Goal: Obtain resource: Download file/media

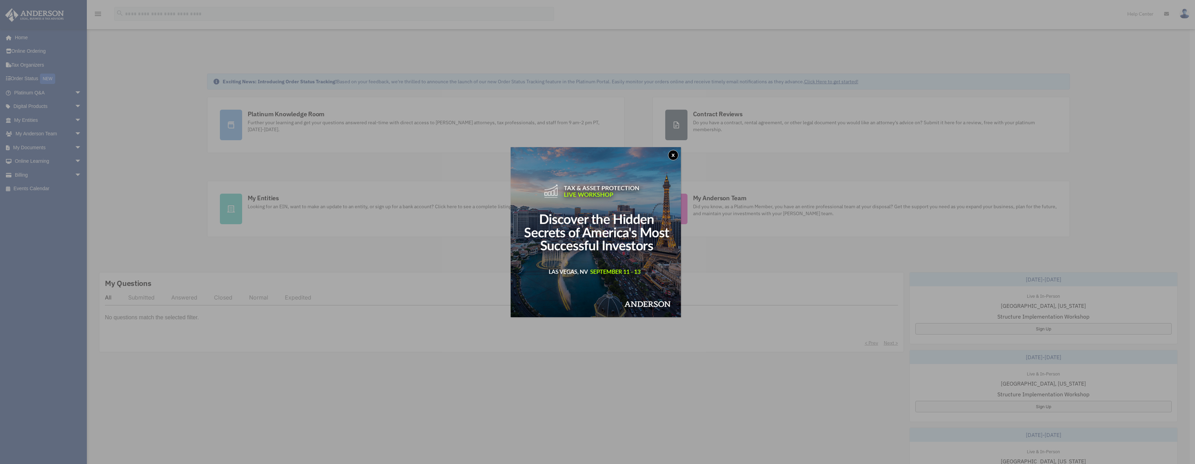
click at [677, 157] on button "x" at bounding box center [673, 155] width 10 height 10
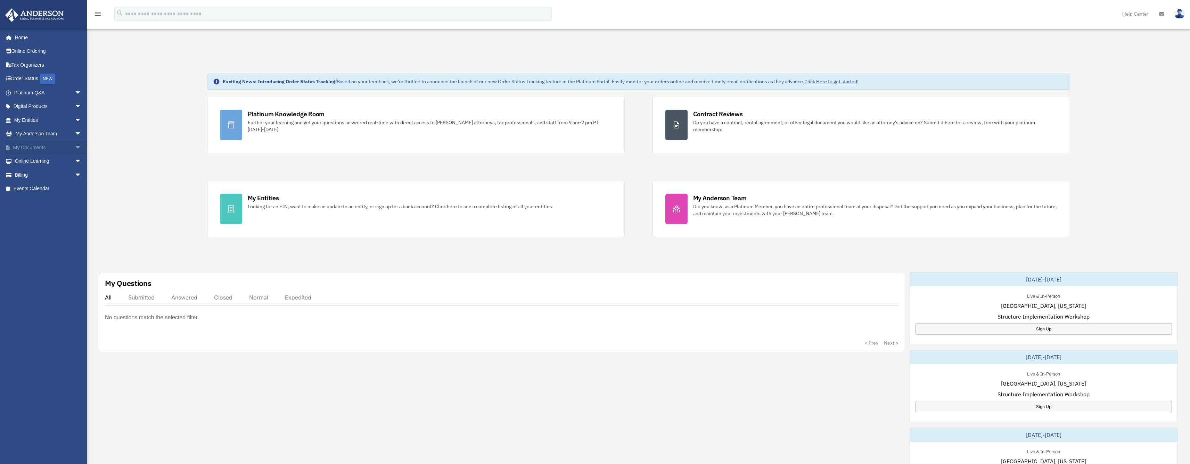
click at [40, 148] on link "My Documents arrow_drop_down" at bounding box center [48, 148] width 87 height 14
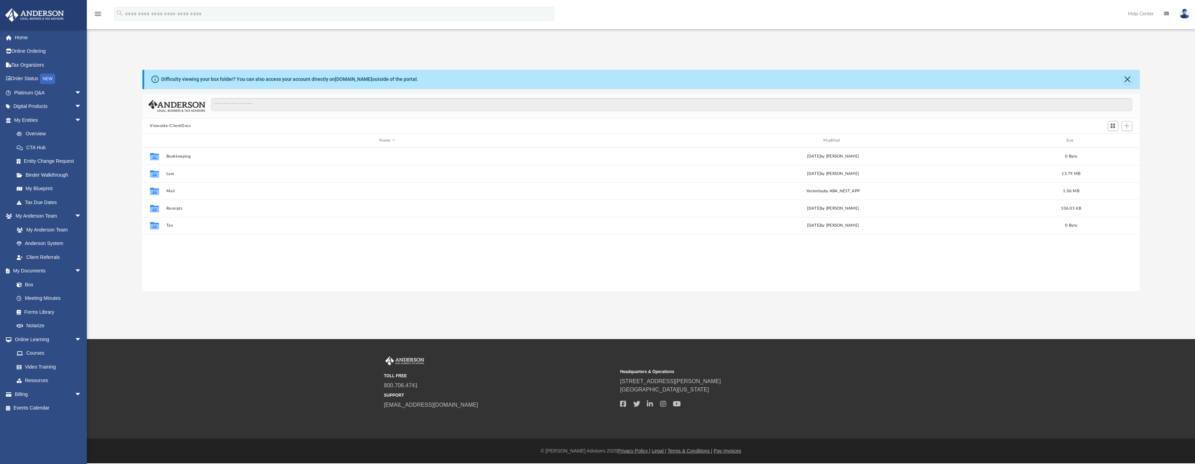
scroll to position [153, 992]
click at [172, 174] on button "Law" at bounding box center [387, 174] width 442 height 5
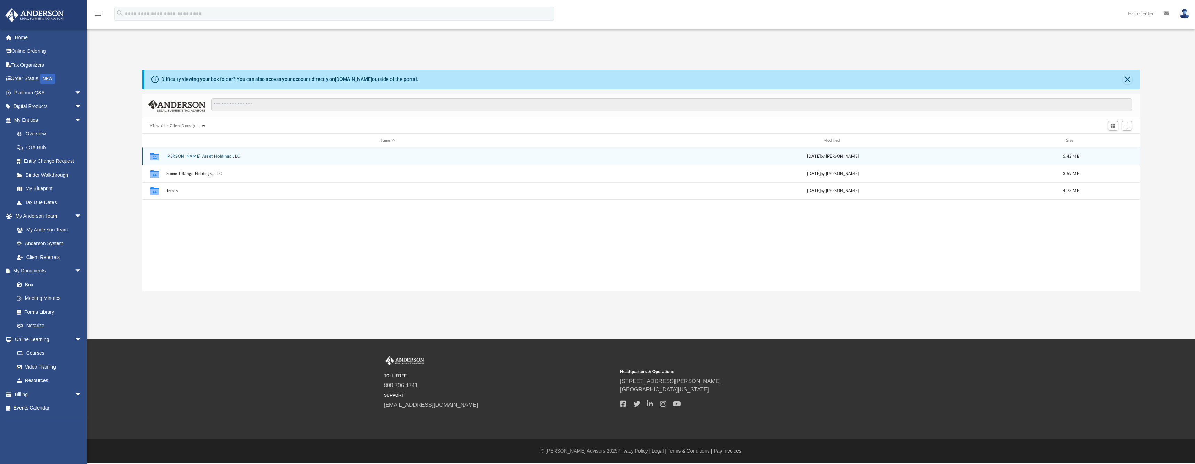
click at [190, 157] on button "[PERSON_NAME] Asset Holdings LLC" at bounding box center [387, 156] width 442 height 5
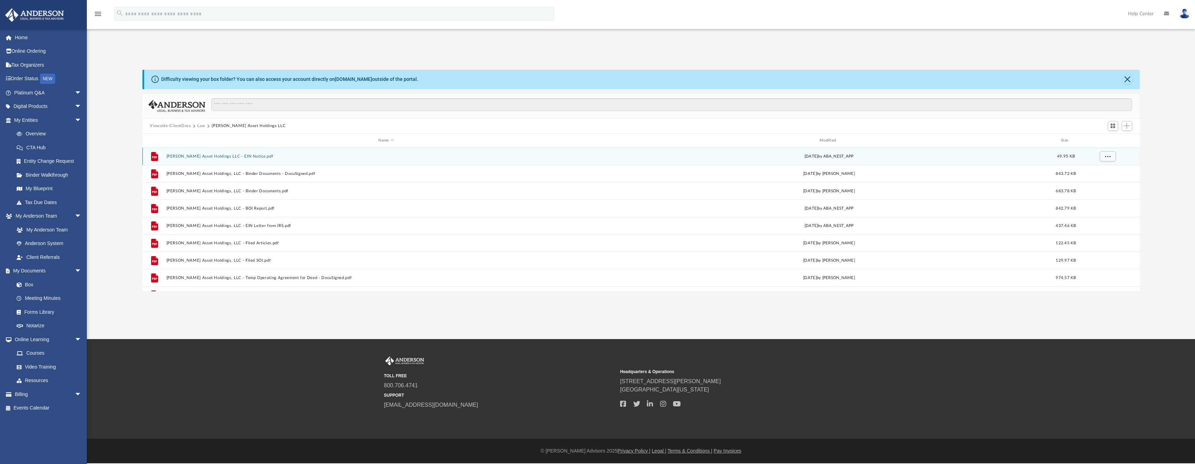
click at [207, 154] on div "File [PERSON_NAME] Asset Holdings LLC - EIN Notice.pdf [DATE] by ABA_NEST_APP 4…" at bounding box center [640, 156] width 997 height 17
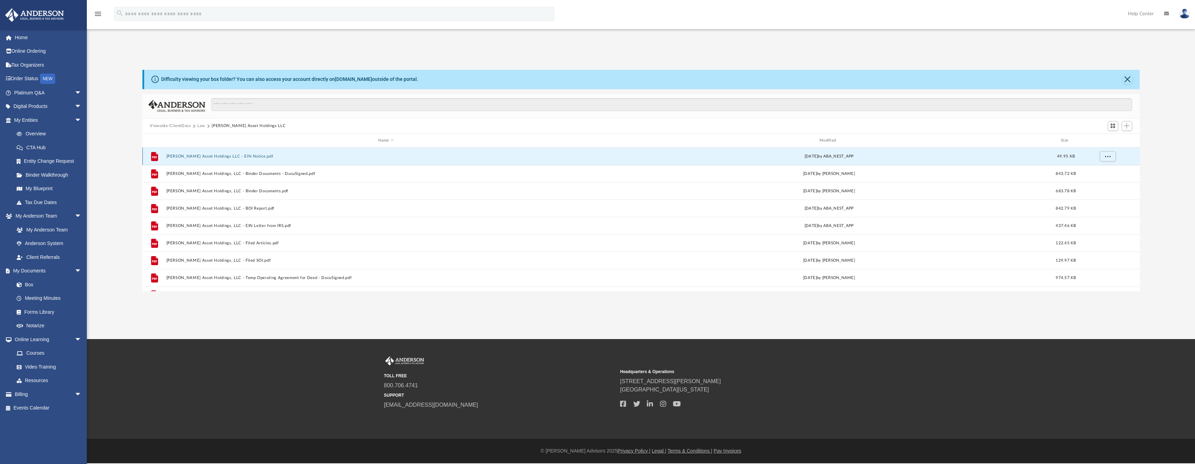
click at [206, 156] on button "[PERSON_NAME] Asset Holdings LLC - EIN Notice.pdf" at bounding box center [386, 156] width 440 height 5
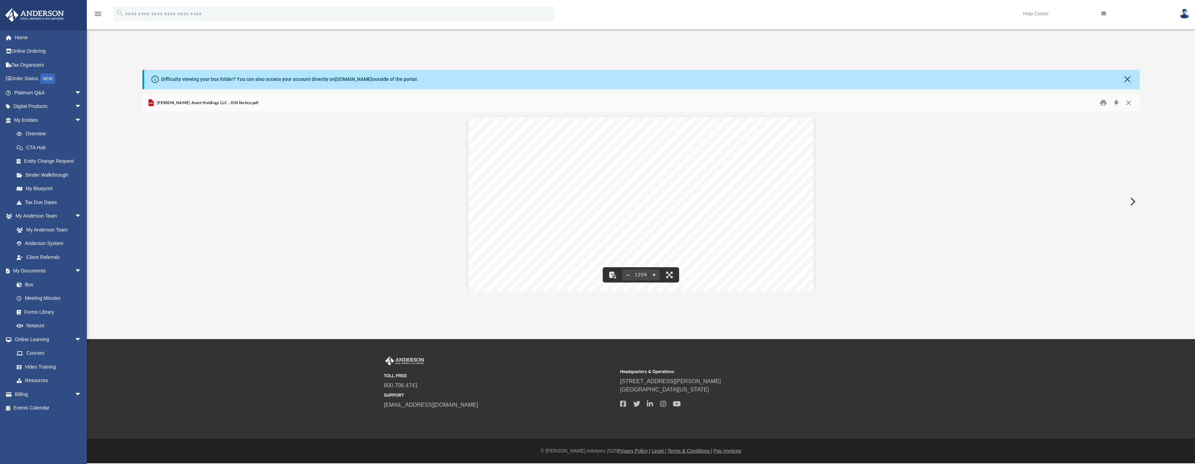
drag, startPoint x: 547, startPoint y: 213, endPoint x: 576, endPoint y: 213, distance: 28.8
click at [576, 213] on div "Your Progress: 1. Identity 2. Authenticate 3. Addresses 4. Details 5. EIN Confi…" at bounding box center [640, 361] width 345 height 488
click at [573, 213] on span "[US_EMPLOYER_IDENTIFICATION_NUMBER]" at bounding box center [604, 213] width 111 height 5
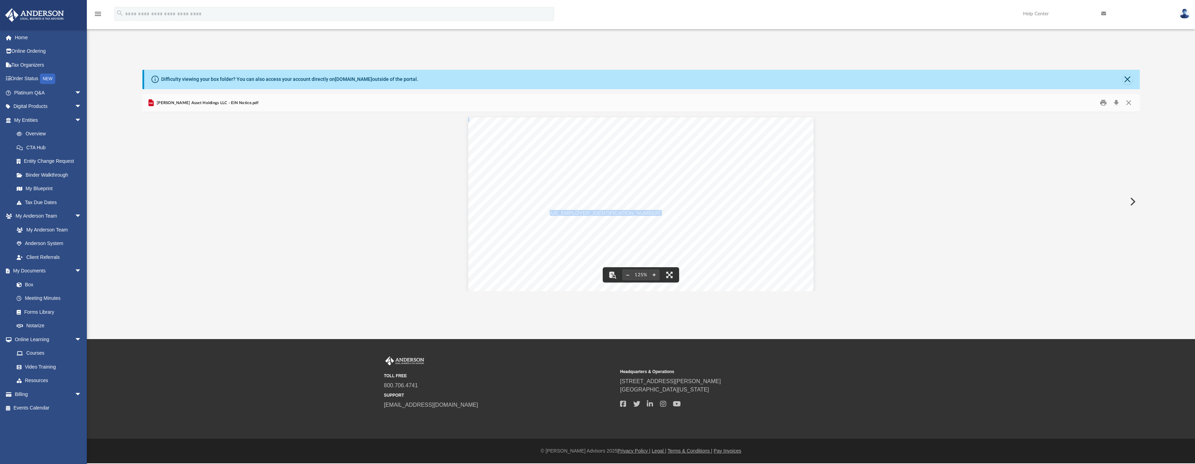
click at [578, 215] on div "Your Progress: 1. Identity 2. Authenticate 3. Addresses 4. Details 5. EIN Confi…" at bounding box center [640, 361] width 345 height 488
click at [1131, 103] on button "Close" at bounding box center [1128, 103] width 13 height 11
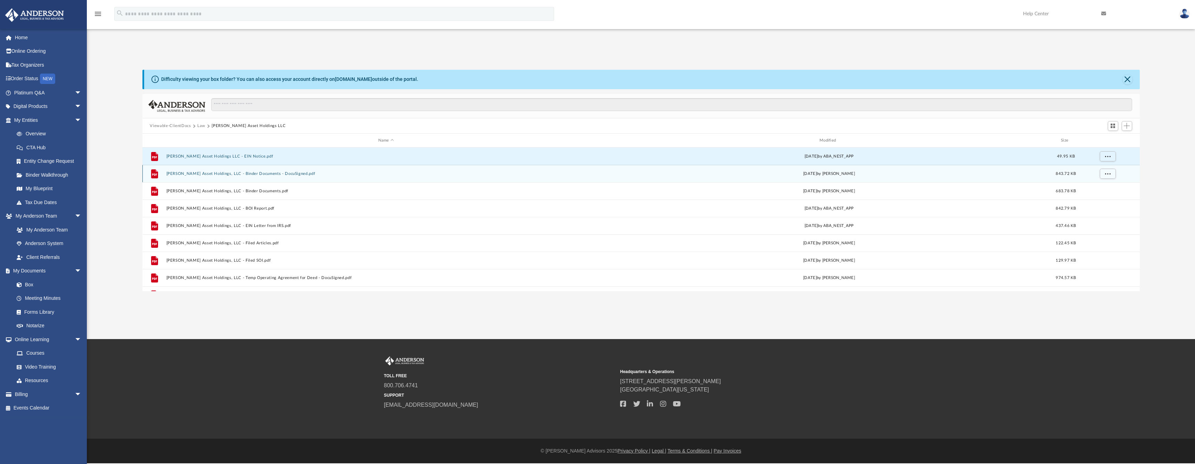
click at [255, 173] on button "[PERSON_NAME] Asset Holdings, LLC - Binder Documents - DocuSigned.pdf" at bounding box center [386, 174] width 440 height 5
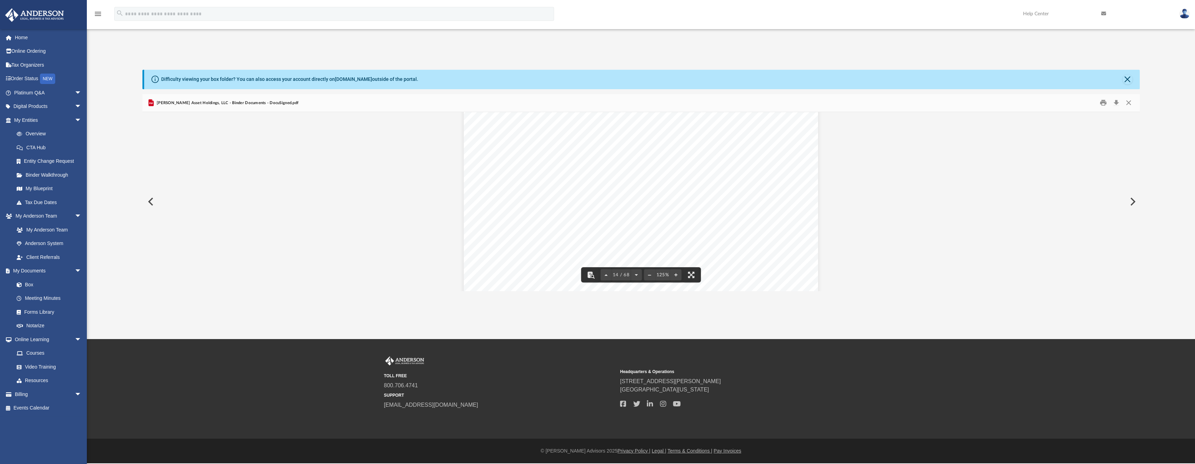
scroll to position [6168, 0]
click at [590, 274] on button "File preview" at bounding box center [590, 274] width 15 height 15
click at [589, 275] on button "File preview" at bounding box center [590, 274] width 15 height 15
click at [1117, 102] on button "Download" at bounding box center [1116, 103] width 13 height 11
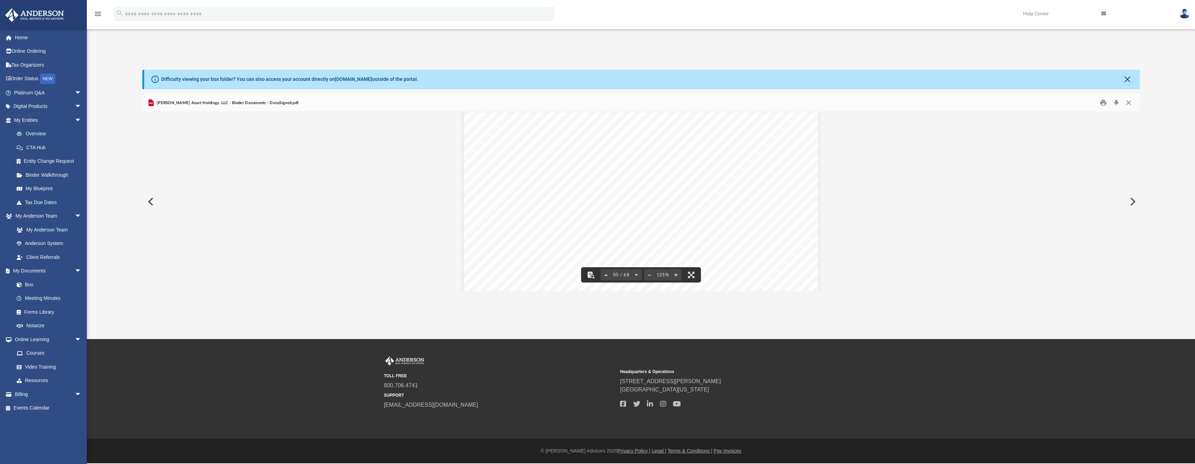
click at [1127, 78] on button "Close" at bounding box center [1128, 80] width 10 height 10
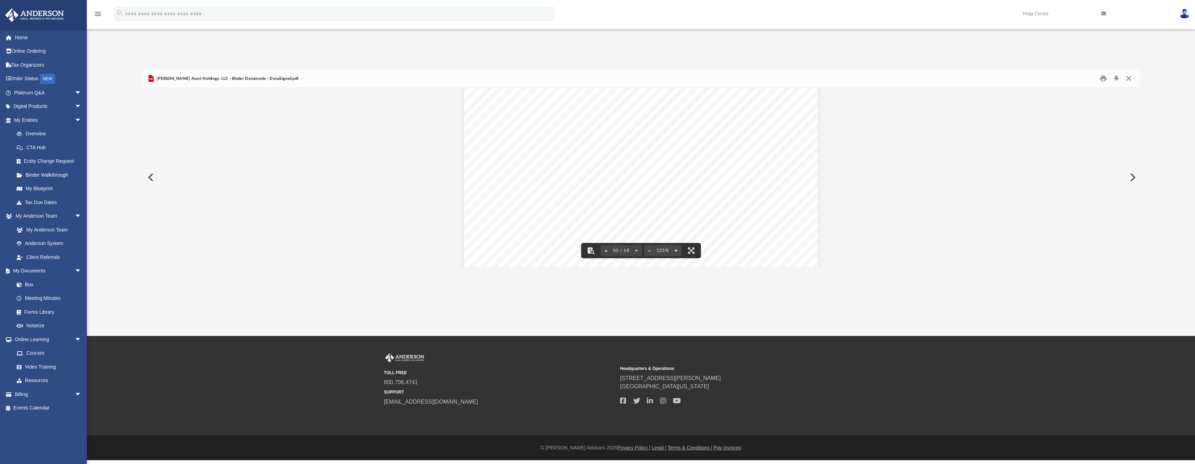
click at [1131, 78] on button "Close" at bounding box center [1128, 78] width 13 height 11
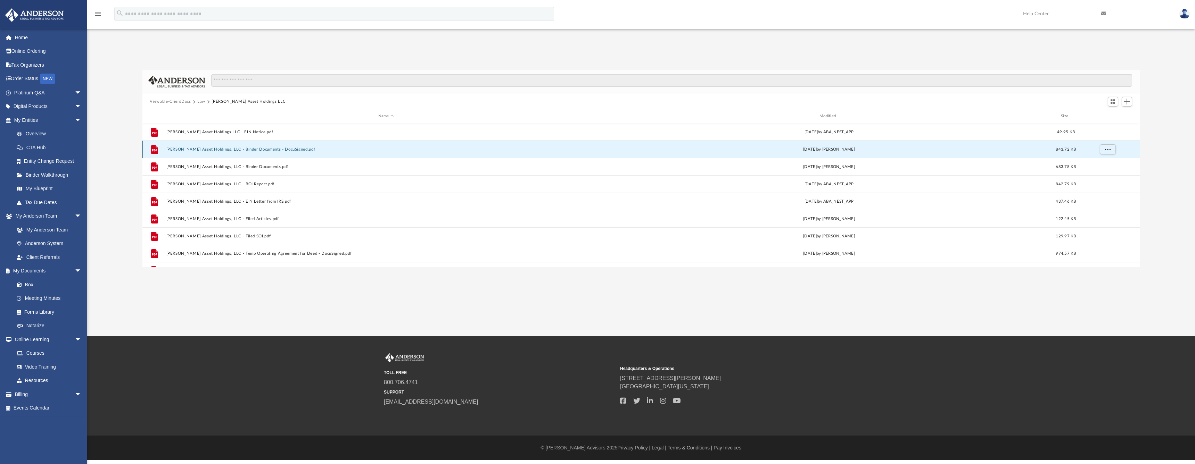
click at [258, 149] on button "[PERSON_NAME] Asset Holdings, LLC - Binder Documents - DocuSigned.pdf" at bounding box center [386, 149] width 440 height 5
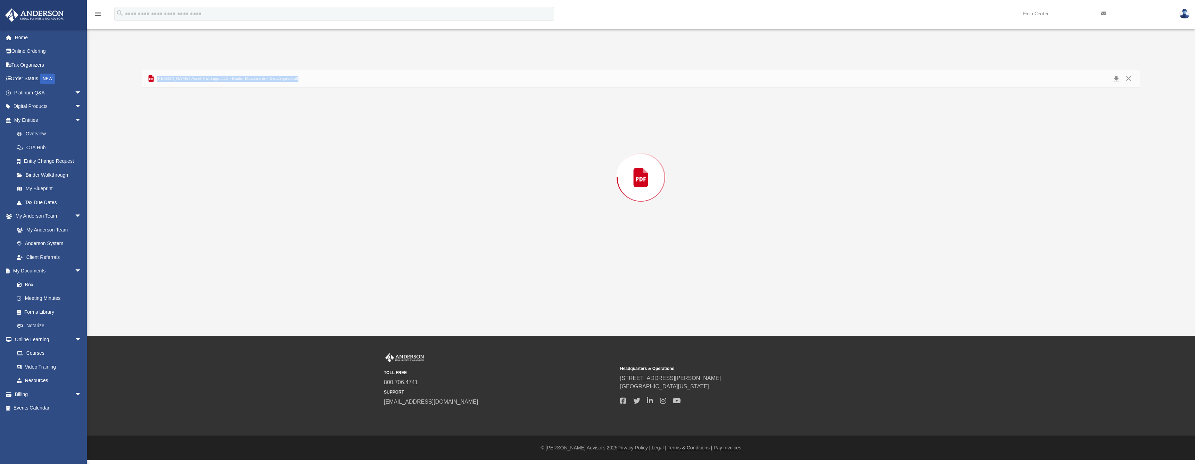
click at [258, 149] on div "Preview" at bounding box center [640, 177] width 997 height 179
